Goal: Task Accomplishment & Management: Use online tool/utility

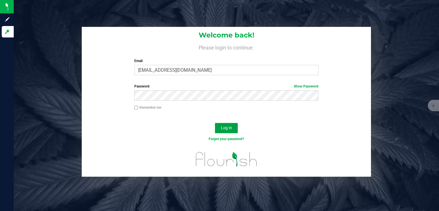
click at [224, 125] on button "Log In" at bounding box center [226, 128] width 23 height 10
click at [311, 84] on link "Show Password" at bounding box center [306, 86] width 25 height 4
click at [306, 84] on link "Hide Password" at bounding box center [307, 86] width 23 height 4
click at [230, 130] on span "Log In" at bounding box center [226, 128] width 11 height 5
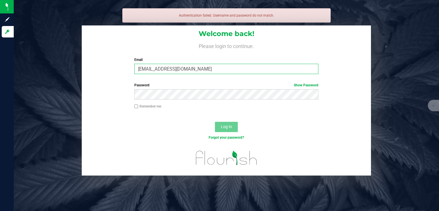
click at [230, 68] on input "[EMAIL_ADDRESS][DOMAIN_NAME]" at bounding box center [226, 69] width 185 height 10
type input "[EMAIL_ADDRESS][DOMAIN_NAME]"
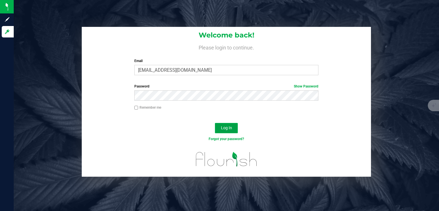
click at [234, 128] on button "Log In" at bounding box center [226, 128] width 23 height 10
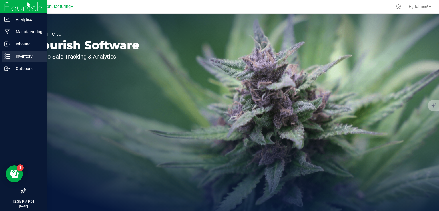
click at [8, 58] on line at bounding box center [8, 58] width 3 height 0
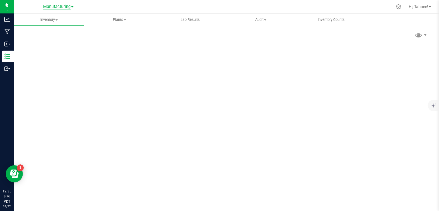
click at [67, 9] on span "Manufacturing" at bounding box center [56, 6] width 27 height 5
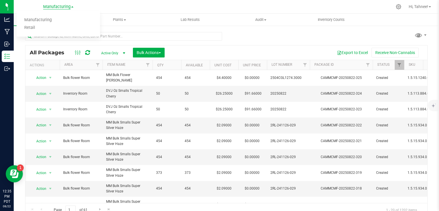
click at [57, 9] on span "Manufacturing" at bounding box center [56, 6] width 27 height 5
click at [65, 9] on span "Manufacturing" at bounding box center [56, 6] width 27 height 5
click at [33, 30] on link "Retail" at bounding box center [59, 28] width 84 height 8
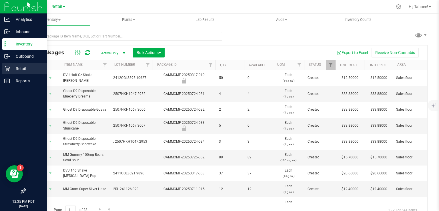
click at [9, 72] on div "Retail" at bounding box center [24, 68] width 45 height 11
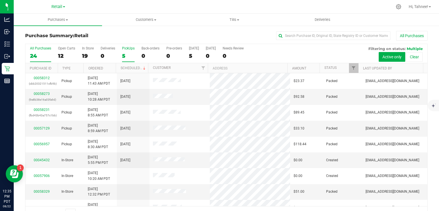
click at [124, 56] on div "5" at bounding box center [128, 56] width 13 height 7
click at [0, 0] on input "PickUps 5" at bounding box center [0, 0] width 0 height 0
